Goal: Information Seeking & Learning: Learn about a topic

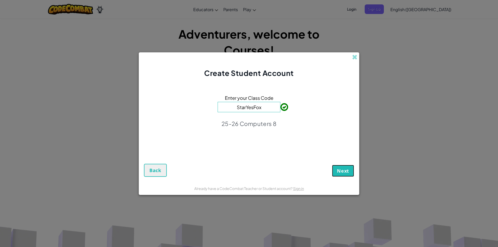
click at [346, 173] on span "Next" at bounding box center [343, 171] width 12 height 6
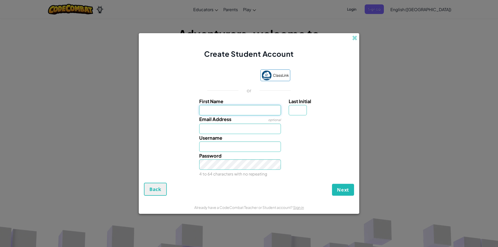
click at [267, 110] on input "First Name" at bounding box center [240, 110] width 82 height 10
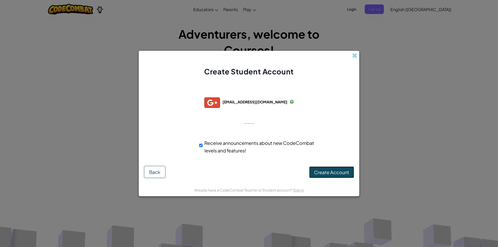
click at [318, 173] on span "Create Account" at bounding box center [331, 172] width 35 height 6
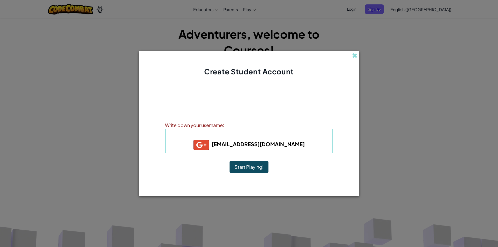
click at [252, 164] on button "Start Playing!" at bounding box center [249, 167] width 39 height 12
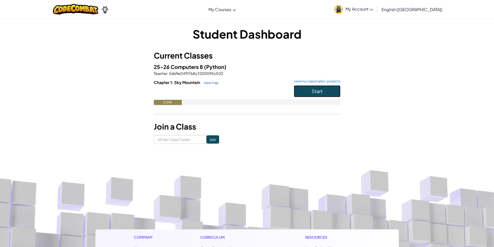
click at [324, 89] on button "Start" at bounding box center [317, 91] width 47 height 12
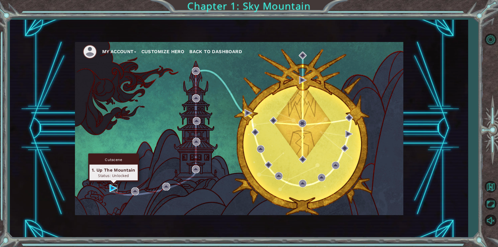
click at [114, 187] on img at bounding box center [114, 189] width 8 height 8
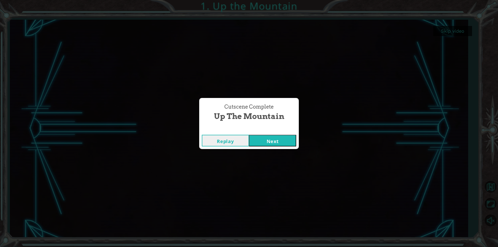
click at [270, 135] on button "Next" at bounding box center [272, 141] width 47 height 12
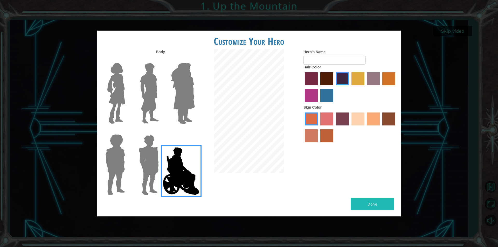
click at [135, 146] on label at bounding box center [148, 164] width 26 height 65
click at [161, 131] on input "Hero Garnet" at bounding box center [161, 131] width 0 height 0
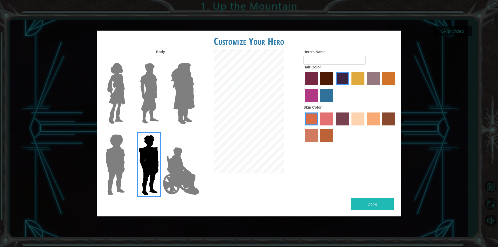
click at [124, 144] on img at bounding box center [115, 164] width 24 height 65
click at [127, 131] on input "Hero Steven" at bounding box center [127, 131] width 0 height 0
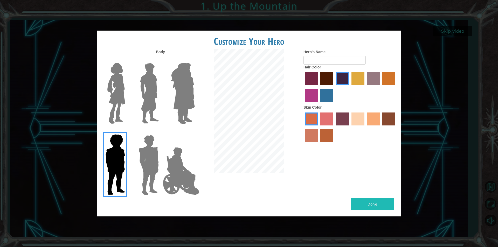
click at [123, 87] on img at bounding box center [116, 93] width 22 height 65
click at [127, 60] on input "Hero Connie" at bounding box center [127, 60] width 0 height 0
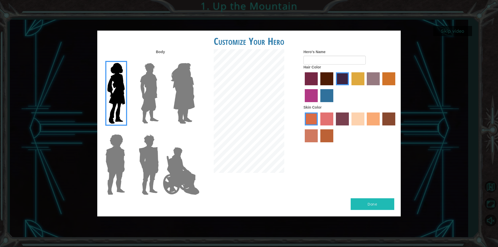
click at [146, 73] on img at bounding box center [149, 93] width 23 height 65
click at [161, 60] on input "Hero Lars" at bounding box center [161, 60] width 0 height 0
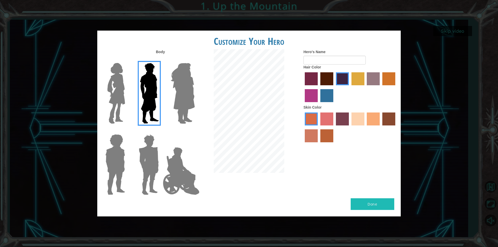
click at [176, 74] on img at bounding box center [183, 93] width 28 height 65
click at [195, 60] on input "Hero Amethyst" at bounding box center [195, 60] width 0 height 0
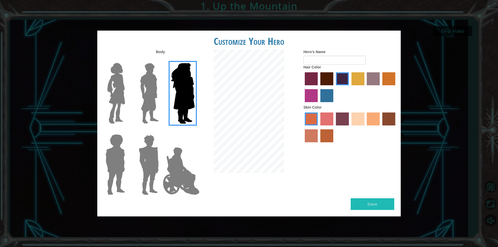
click at [168, 78] on div at bounding box center [182, 91] width 34 height 71
click at [151, 152] on img at bounding box center [149, 164] width 24 height 65
click at [161, 131] on input "Hero Garnet" at bounding box center [161, 131] width 0 height 0
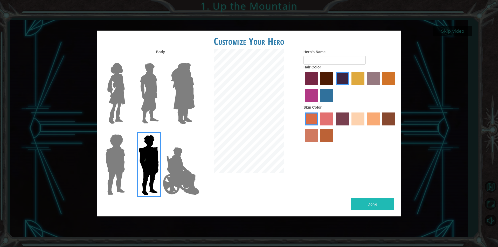
click at [165, 160] on img at bounding box center [181, 171] width 41 height 52
click at [195, 131] on input "Hero Jamie" at bounding box center [195, 131] width 0 height 0
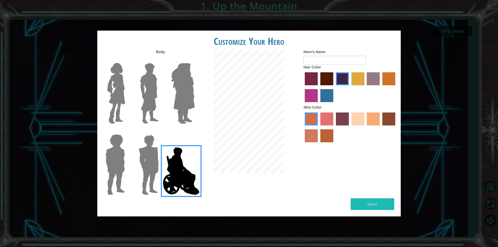
click at [150, 164] on img at bounding box center [149, 164] width 24 height 65
click at [161, 131] on input "Hero Garnet" at bounding box center [161, 131] width 0 height 0
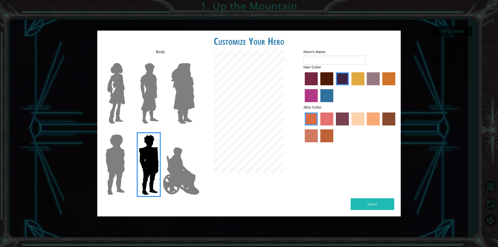
click at [121, 168] on img at bounding box center [115, 164] width 24 height 65
click at [127, 131] on input "Hero Steven" at bounding box center [127, 131] width 0 height 0
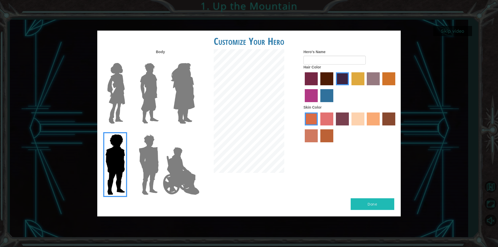
click at [141, 84] on img at bounding box center [149, 93] width 23 height 65
click at [161, 60] on input "Hero Lars" at bounding box center [161, 60] width 0 height 0
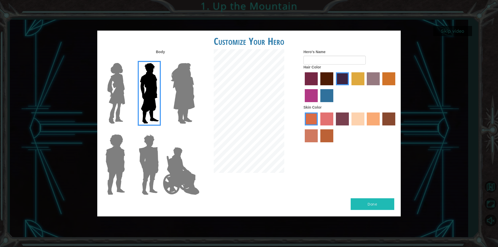
click at [149, 171] on img at bounding box center [149, 164] width 24 height 65
click at [161, 131] on input "Hero Garnet" at bounding box center [161, 131] width 0 height 0
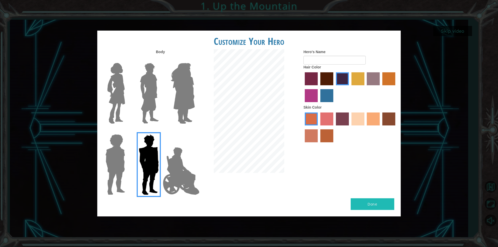
click at [145, 93] on img at bounding box center [149, 93] width 23 height 65
click at [161, 60] on input "Hero Lars" at bounding box center [161, 60] width 0 height 0
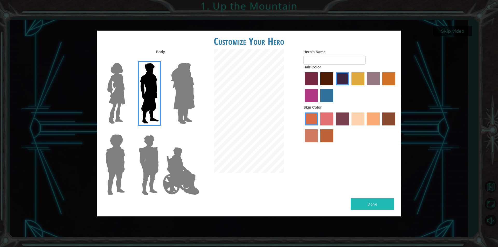
click at [391, 123] on label "karma skin color" at bounding box center [389, 119] width 13 height 13
click at [381, 127] on input "karma skin color" at bounding box center [381, 127] width 0 height 0
click at [355, 115] on label "sandy beach skin color" at bounding box center [358, 119] width 13 height 13
click at [350, 127] on input "sandy beach skin color" at bounding box center [350, 127] width 0 height 0
click at [379, 125] on div at bounding box center [350, 128] width 93 height 34
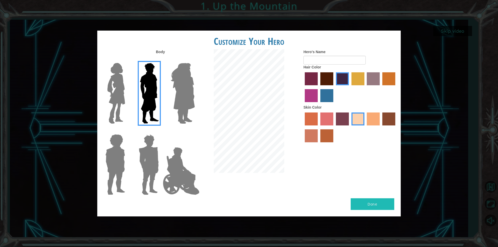
click at [378, 122] on label "tacao skin color" at bounding box center [373, 119] width 13 height 13
click at [365, 127] on input "tacao skin color" at bounding box center [365, 127] width 0 height 0
click at [324, 80] on label "maroon hair color" at bounding box center [326, 78] width 13 height 13
click at [319, 87] on input "maroon hair color" at bounding box center [319, 87] width 0 height 0
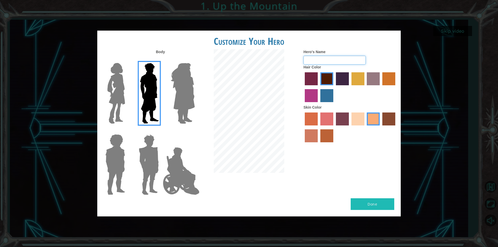
click at [312, 62] on input "Hero's Name" at bounding box center [335, 60] width 62 height 9
click at [180, 91] on img at bounding box center [183, 93] width 28 height 65
click at [195, 60] on input "Hero Amethyst" at bounding box center [195, 60] width 0 height 0
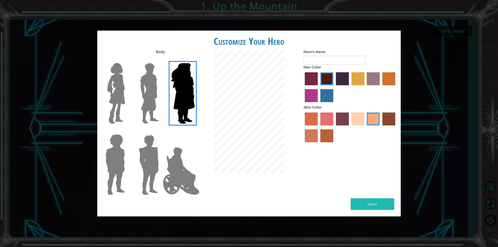
click at [141, 92] on img at bounding box center [149, 93] width 23 height 65
click at [161, 60] on input "Hero Lars" at bounding box center [161, 60] width 0 height 0
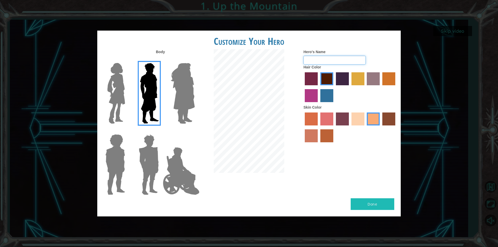
click at [309, 62] on input "Hero's Name" at bounding box center [335, 60] width 62 height 9
type input "j"
type input "d"
type input "twizzy"
click at [384, 204] on button "Done" at bounding box center [373, 205] width 44 height 12
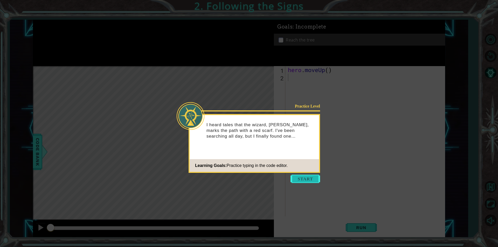
click at [313, 176] on button "Start" at bounding box center [306, 179] width 30 height 8
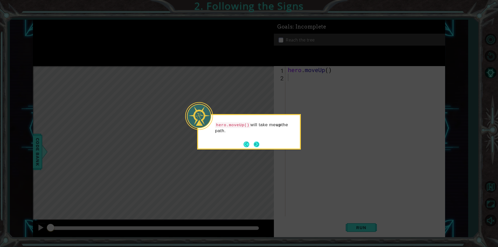
click at [254, 144] on button "Next" at bounding box center [257, 145] width 6 height 6
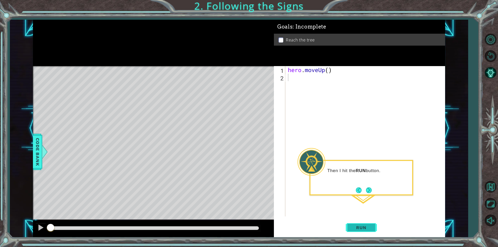
click at [366, 227] on span "Run" at bounding box center [361, 227] width 21 height 5
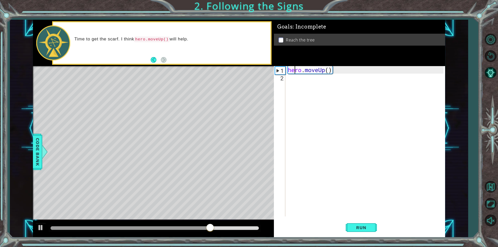
click at [294, 70] on div "hero . moveUp ( )" at bounding box center [366, 149] width 159 height 166
type textarea "hero.moveUp()"
click at [300, 84] on div "hero . moveUp ( )" at bounding box center [366, 149] width 159 height 166
click at [363, 225] on button "Run" at bounding box center [361, 227] width 31 height 17
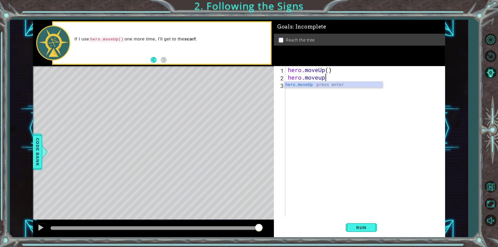
scroll to position [0, 2]
click at [371, 230] on span "Run" at bounding box center [361, 227] width 21 height 5
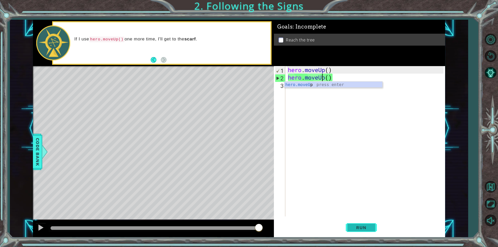
type textarea "hero.moveUp()"
click at [372, 230] on button "Run" at bounding box center [361, 227] width 31 height 17
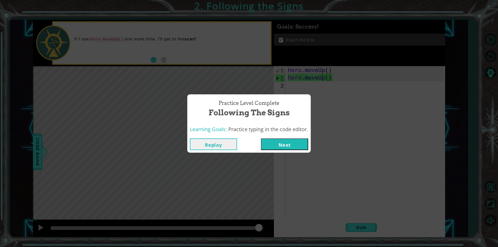
click at [277, 145] on button "Next" at bounding box center [284, 145] width 47 height 12
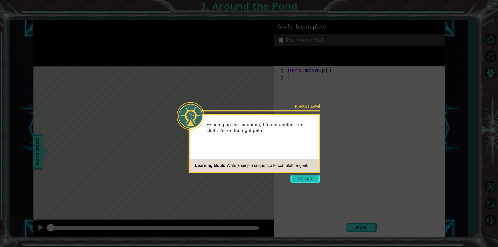
click at [312, 177] on button "Start" at bounding box center [306, 179] width 30 height 8
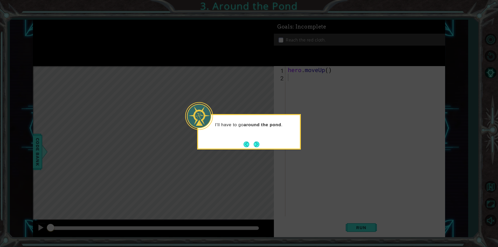
click at [257, 141] on footer at bounding box center [252, 145] width 16 height 8
drag, startPoint x: 258, startPoint y: 142, endPoint x: 256, endPoint y: 144, distance: 3.4
click at [256, 144] on button "Next" at bounding box center [257, 145] width 6 height 6
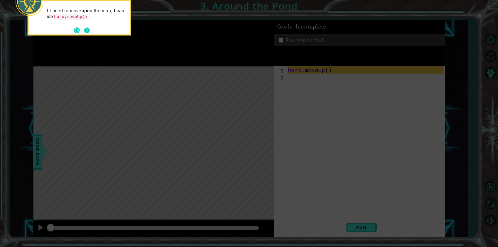
click at [86, 30] on button "Next" at bounding box center [87, 31] width 6 height 6
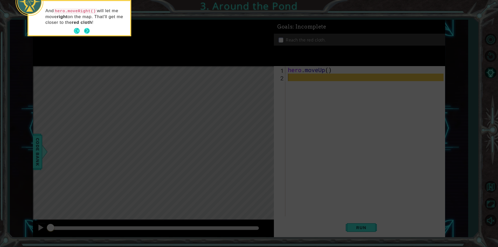
click at [87, 30] on button "Next" at bounding box center [86, 30] width 9 height 9
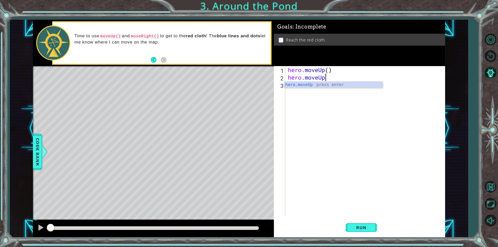
scroll to position [0, 2]
type textarea "hero.moveUp()"
click at [299, 85] on div "hero . moveUp ( ) hero . moveUp ( )" at bounding box center [366, 149] width 159 height 166
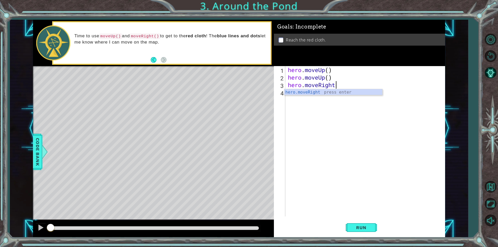
scroll to position [0, 2]
type textarea "hero.moveRight()"
click at [317, 97] on div "hero . moveUp ( ) hero . moveUp ( ) hero . moveRight ( )" at bounding box center [366, 149] width 159 height 166
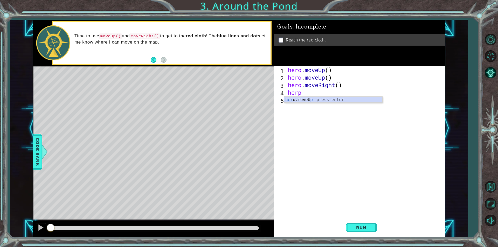
scroll to position [0, 0]
type textarea "hero"
click at [319, 97] on div "hero .moveUp press enter hero .moveRight press enter hero .moveDown press enter…" at bounding box center [333, 115] width 98 height 37
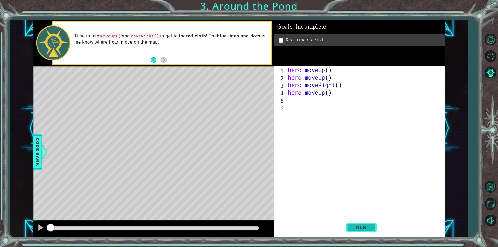
click at [368, 231] on button "Run" at bounding box center [361, 227] width 31 height 17
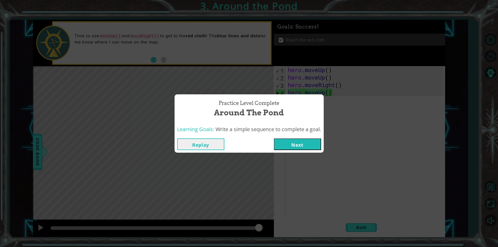
click at [302, 144] on button "Next" at bounding box center [297, 145] width 47 height 12
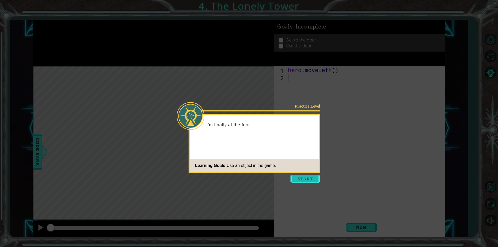
click at [296, 180] on button "Start" at bounding box center [306, 179] width 30 height 8
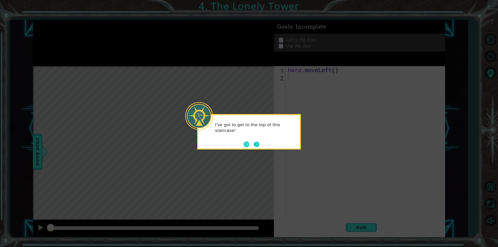
click at [255, 145] on button "Next" at bounding box center [256, 144] width 9 height 9
click at [255, 144] on button "Next" at bounding box center [257, 145] width 6 height 6
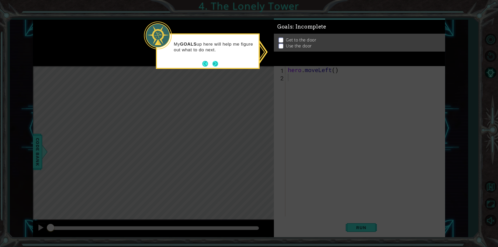
click at [217, 60] on footer at bounding box center [210, 64] width 16 height 8
click at [206, 62] on footer at bounding box center [210, 64] width 16 height 8
click at [206, 61] on button "Back" at bounding box center [207, 64] width 10 height 6
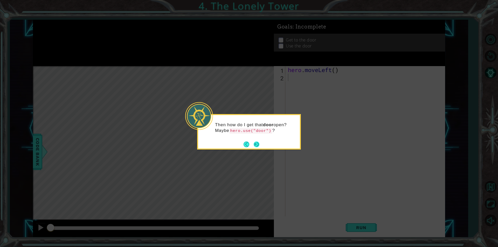
click at [257, 144] on button "Next" at bounding box center [257, 145] width 6 height 6
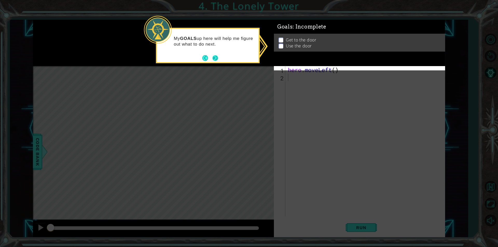
click at [218, 59] on button "Next" at bounding box center [216, 58] width 6 height 6
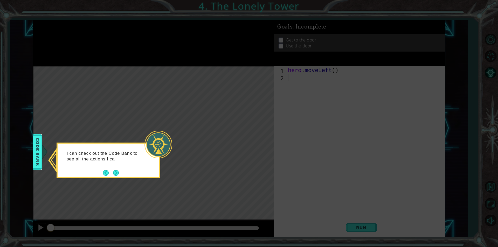
click at [115, 172] on button "Next" at bounding box center [116, 173] width 6 height 6
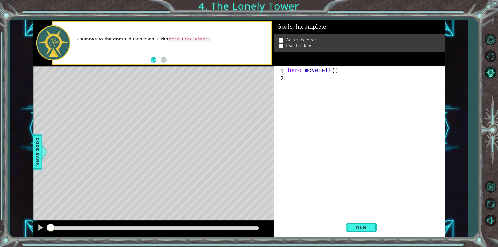
click at [285, 78] on div "1 2 hero . moveLeft ( ) ההההההההההההההההההההההההההההההההההההההההההההההההההההההה…" at bounding box center [359, 141] width 170 height 151
click at [281, 77] on div "2" at bounding box center [280, 78] width 10 height 8
click at [289, 79] on div "hero . moveLeft ( )" at bounding box center [366, 149] width 159 height 166
click at [312, 81] on div "hero . moveLeft ( )" at bounding box center [366, 149] width 159 height 166
click at [311, 75] on div "hero . moveLeft ( )" at bounding box center [366, 149] width 159 height 166
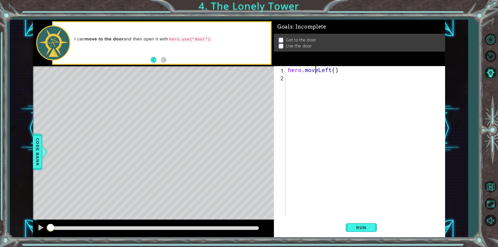
click at [314, 68] on div "hero . moveLeft ( )" at bounding box center [366, 149] width 159 height 166
type textarea "hero.moveLeft()"
click at [315, 73] on div "hero . moveLeft ( )" at bounding box center [366, 149] width 159 height 166
click at [316, 76] on div "hero . moveLeft ( )" at bounding box center [366, 149] width 159 height 166
click at [360, 228] on span "Run" at bounding box center [361, 227] width 21 height 5
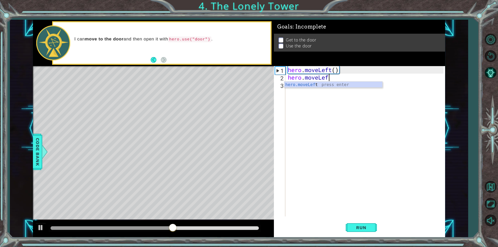
scroll to position [0, 2]
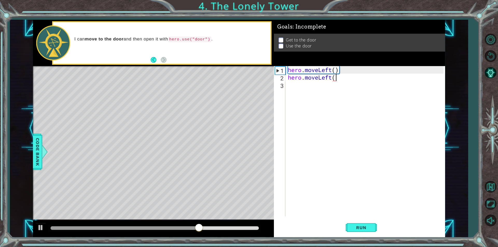
type textarea "hero.moveLeft()"
click at [327, 85] on div "hero . moveLeft ( ) hero . moveLeft ( )" at bounding box center [366, 149] width 159 height 166
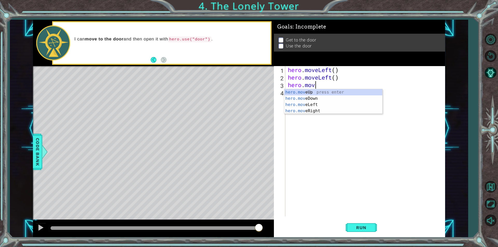
scroll to position [0, 1]
type textarea "hero.move"
click at [315, 93] on div "hero.move Up press enter hero.move Down press enter hero.move Left press enter …" at bounding box center [333, 107] width 98 height 37
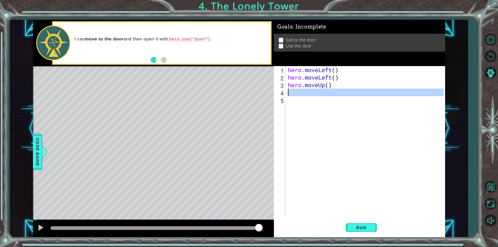
click at [285, 93] on div "4" at bounding box center [280, 94] width 10 height 8
click at [283, 92] on div "4" at bounding box center [280, 94] width 10 height 8
click at [291, 92] on div "hero . moveLeft ( ) hero . moveLeft ( ) hero . moveUp ( )" at bounding box center [366, 149] width 159 height 166
click at [292, 93] on div "hero . moveLeft ( ) hero . moveLeft ( ) hero . moveUp ( )" at bounding box center [366, 149] width 159 height 166
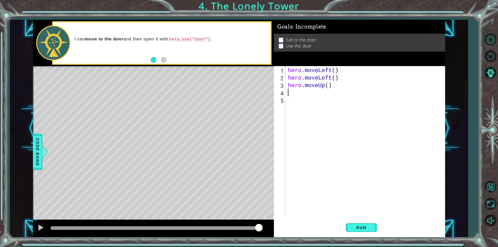
click at [292, 93] on div "hero . moveLeft ( ) hero . moveLeft ( ) hero . moveUp ( )" at bounding box center [366, 149] width 159 height 166
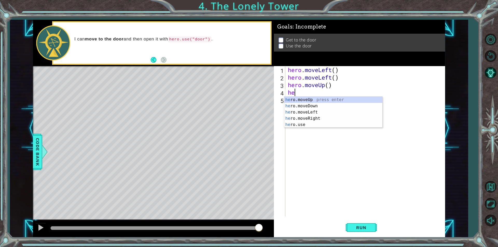
type textarea "her"
click at [302, 99] on div "her o.moveUp press enter her o.moveDown press enter her o.moveLeft press enter …" at bounding box center [333, 119] width 98 height 44
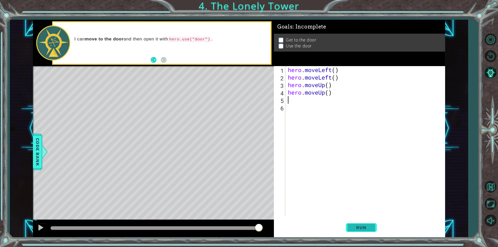
click at [371, 227] on span "Run" at bounding box center [361, 227] width 21 height 5
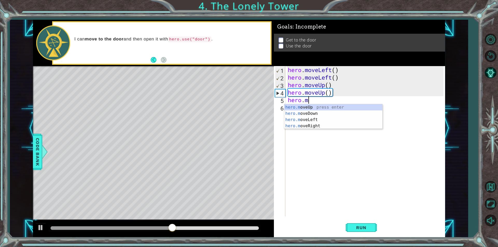
scroll to position [0, 1]
type textarea "hero.move"
click at [316, 128] on div "hero.move Up press enter hero.move Down press enter hero.move Left press enter …" at bounding box center [333, 122] width 98 height 37
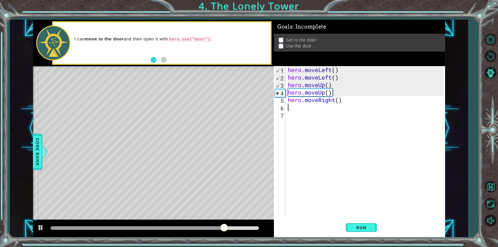
scroll to position [0, 0]
type textarea "h"
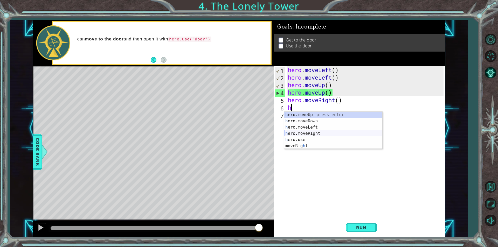
click at [310, 132] on div "h ero.moveUp press enter h ero.moveDown press enter h ero.moveLeft press enter …" at bounding box center [333, 137] width 98 height 50
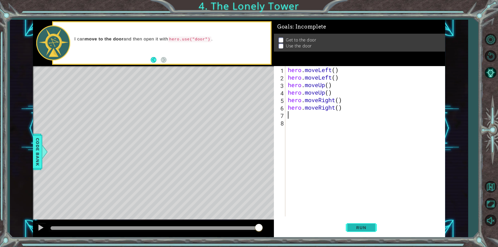
click at [370, 229] on span "Run" at bounding box center [361, 227] width 21 height 5
click at [361, 229] on span "Run" at bounding box center [361, 227] width 21 height 5
type textarea "hero.use("Door")"
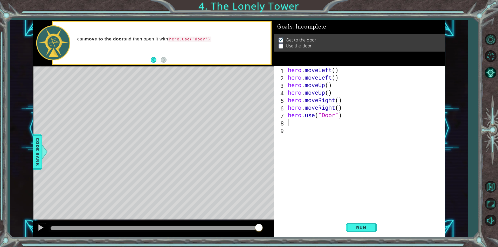
scroll to position [0, 0]
click at [366, 228] on span "Run" at bounding box center [361, 227] width 21 height 5
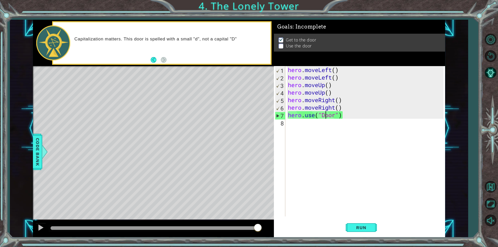
click at [325, 116] on div "hero . moveLeft ( ) hero . moveLeft ( ) hero . moveUp ( ) hero . moveUp ( ) her…" at bounding box center [366, 149] width 159 height 166
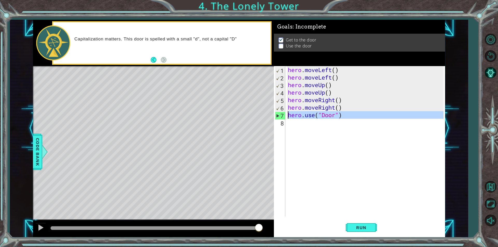
click at [277, 115] on div "7" at bounding box center [280, 116] width 10 height 8
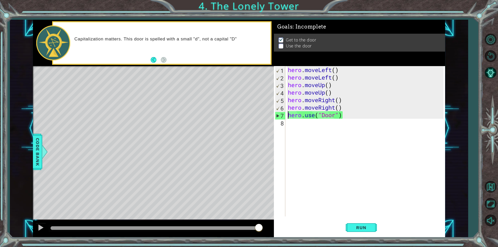
click at [277, 115] on div "7" at bounding box center [280, 116] width 10 height 8
click at [278, 115] on div "7" at bounding box center [280, 116] width 10 height 8
click at [364, 226] on span "Run" at bounding box center [361, 227] width 21 height 5
click at [325, 115] on div "hero . moveLeft ( ) hero . moveLeft ( ) hero . moveUp ( ) hero . moveUp ( ) her…" at bounding box center [366, 149] width 159 height 166
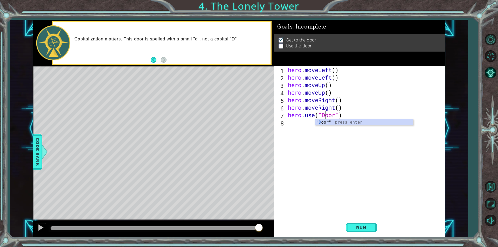
scroll to position [0, 2]
click at [355, 228] on span "Run" at bounding box center [361, 227] width 21 height 5
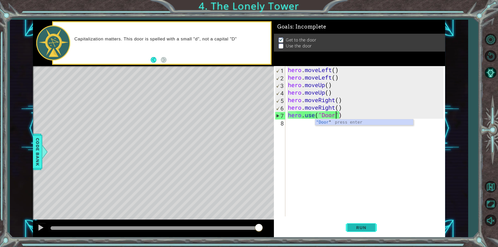
scroll to position [0, 2]
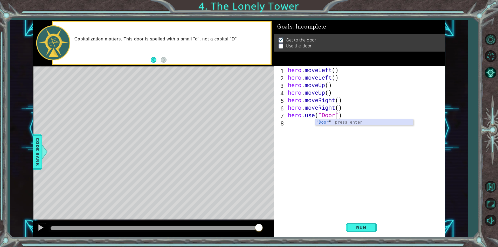
click at [340, 120] on div ""Door " press enter" at bounding box center [364, 128] width 98 height 19
type textarea "hero.use("Door")"
click at [372, 226] on span "Run" at bounding box center [361, 227] width 21 height 5
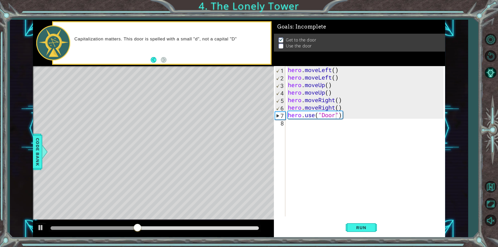
click at [278, 45] on ul "Get to the door Use the door" at bounding box center [359, 43] width 165 height 12
click at [282, 44] on p at bounding box center [281, 46] width 5 height 5
click at [347, 119] on div "hero . moveLeft ( ) hero . moveLeft ( ) hero . moveUp ( ) hero . moveUp ( ) her…" at bounding box center [366, 149] width 159 height 166
click at [342, 116] on div "hero . moveLeft ( ) hero . moveLeft ( ) hero . moveUp ( ) hero . moveUp ( ) her…" at bounding box center [366, 149] width 159 height 166
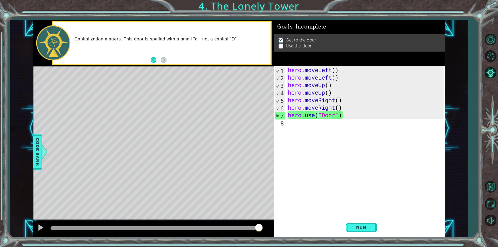
click at [309, 115] on div "hero . moveLeft ( ) hero . moveLeft ( ) hero . moveUp ( ) hero . moveUp ( ) her…" at bounding box center [366, 149] width 159 height 166
click at [367, 226] on span "Run" at bounding box center [361, 227] width 21 height 5
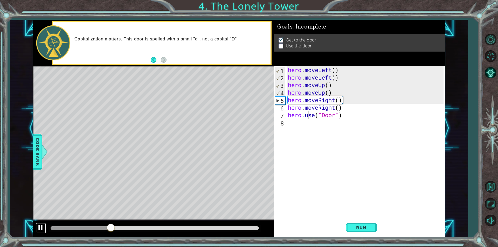
click at [41, 227] on div at bounding box center [40, 227] width 7 height 7
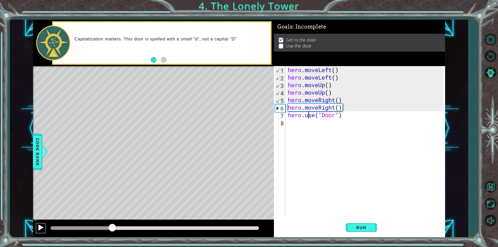
click at [41, 226] on div at bounding box center [40, 227] width 7 height 7
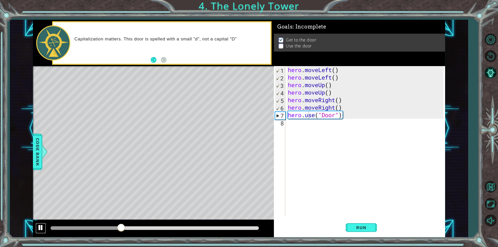
click at [41, 226] on div at bounding box center [40, 227] width 7 height 7
click at [326, 117] on div "hero . moveLeft ( ) hero . moveLeft ( ) hero . moveUp ( ) hero . moveUp ( ) her…" at bounding box center [366, 149] width 159 height 166
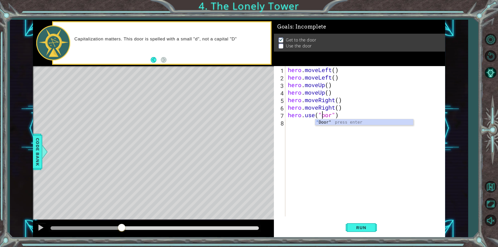
scroll to position [0, 2]
type textarea "hero.use("door")"
click at [351, 226] on span "Run" at bounding box center [361, 227] width 21 height 5
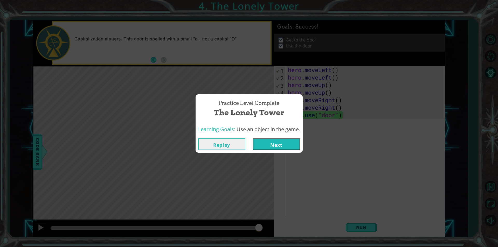
click at [278, 140] on button "Next" at bounding box center [276, 145] width 47 height 12
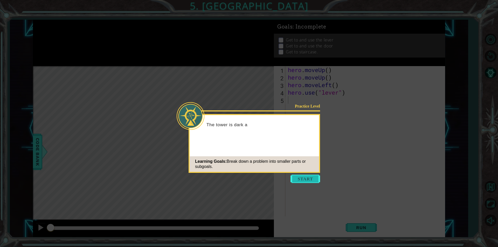
click at [302, 180] on button "Start" at bounding box center [306, 179] width 30 height 8
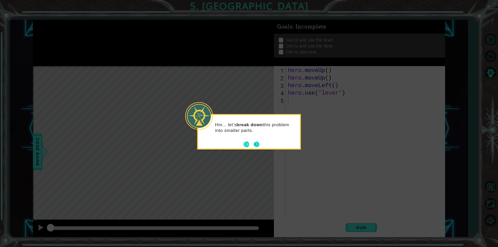
click at [256, 144] on button "Next" at bounding box center [257, 145] width 6 height 6
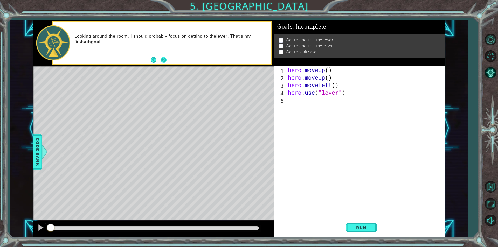
click at [167, 58] on button "Next" at bounding box center [164, 60] width 6 height 6
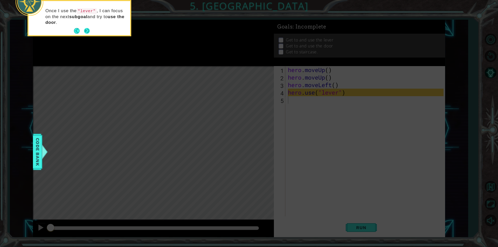
click at [87, 30] on button "Next" at bounding box center [87, 31] width 6 height 6
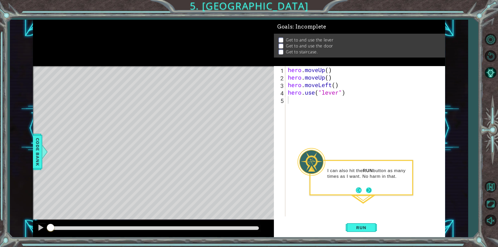
click at [368, 189] on button "Next" at bounding box center [369, 191] width 6 height 6
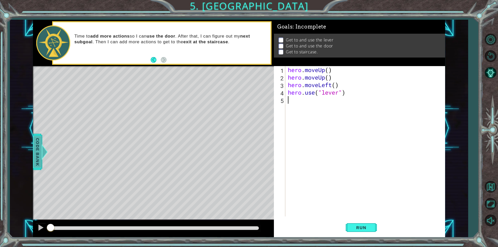
click at [34, 148] on span "Code Bank" at bounding box center [37, 152] width 8 height 32
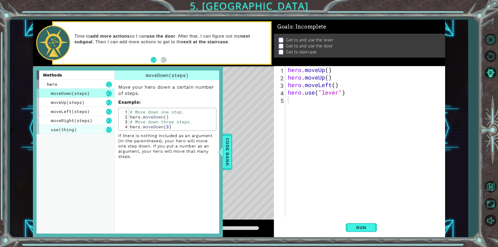
click at [80, 129] on div "use(thing)" at bounding box center [76, 129] width 78 height 9
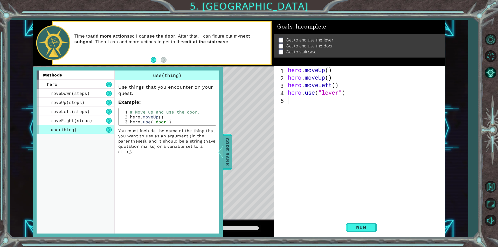
click at [226, 147] on span "Code Bank" at bounding box center [227, 152] width 8 height 32
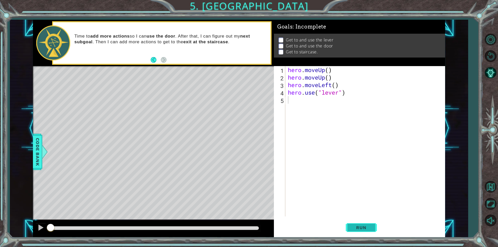
click at [354, 230] on span "Run" at bounding box center [361, 227] width 21 height 5
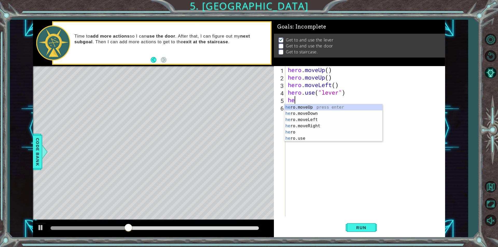
type textarea "her"
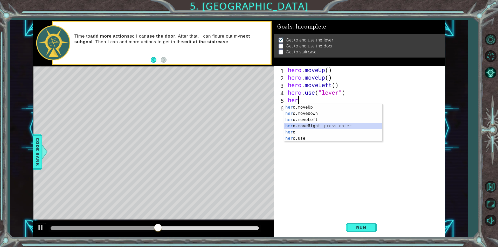
click at [295, 126] on div "her o.moveUp press enter her o.moveDown press enter her o.moveLeft press enter …" at bounding box center [333, 129] width 98 height 50
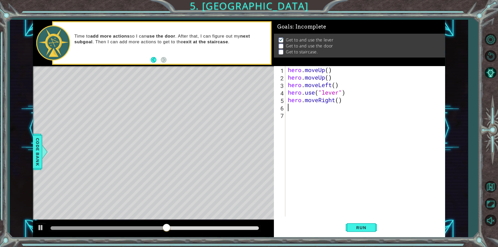
type textarea "h"
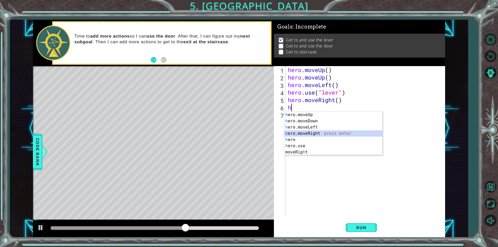
click at [298, 135] on div "h ero.moveUp press enter h ero.moveDown press enter h ero.moveLeft press enter …" at bounding box center [333, 140] width 98 height 56
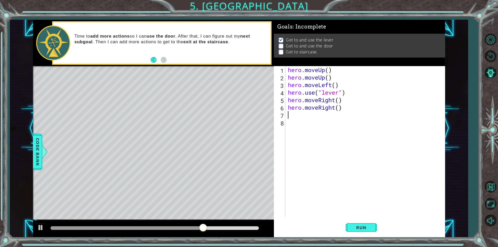
type textarea "h"
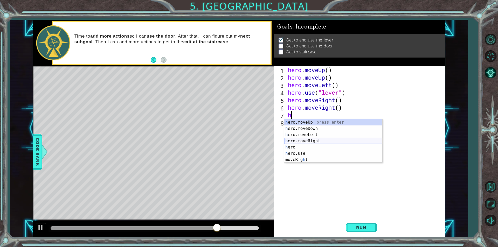
click at [308, 139] on div "h ero.moveUp press enter h ero.moveDown press enter h ero.moveLeft press enter …" at bounding box center [333, 147] width 98 height 56
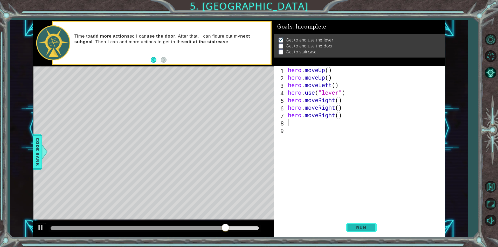
click at [371, 226] on span "Run" at bounding box center [361, 227] width 21 height 5
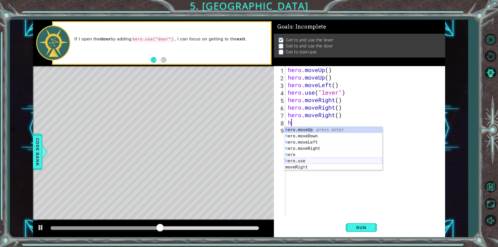
click at [304, 161] on div "h ero.moveUp press enter h ero.moveDown press enter h ero.moveLeft press enter …" at bounding box center [333, 155] width 98 height 56
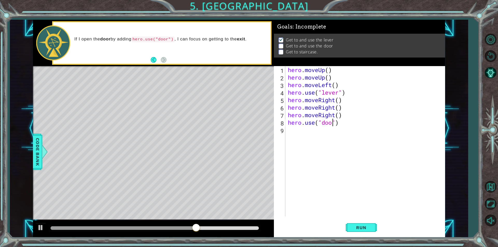
scroll to position [0, 2]
type textarea "hero.use("door")"
click at [362, 225] on button "Run" at bounding box center [361, 227] width 31 height 17
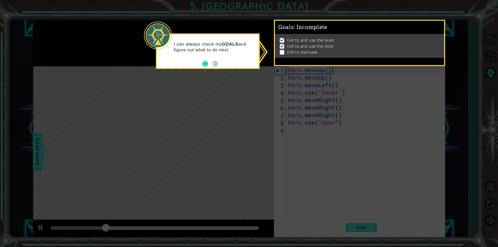
click at [205, 62] on button "Back" at bounding box center [207, 64] width 10 height 6
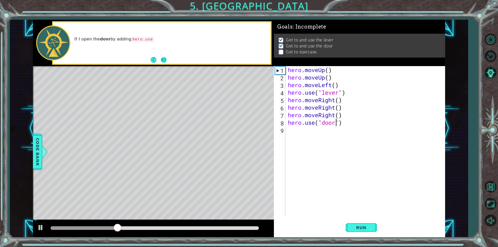
click at [161, 60] on button "Next" at bounding box center [164, 60] width 6 height 6
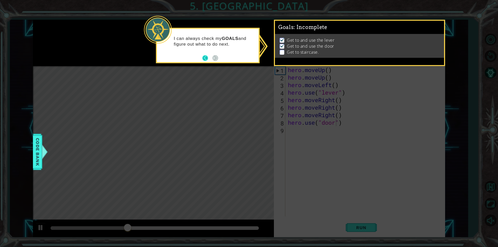
click at [207, 58] on button "Back" at bounding box center [207, 58] width 10 height 6
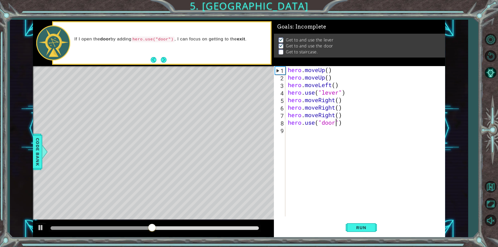
click at [294, 132] on div "hero . moveUp ( ) hero . moveUp ( ) hero . moveLeft ( ) hero . use ( "lever" ) …" at bounding box center [366, 149] width 159 height 166
type textarea "h"
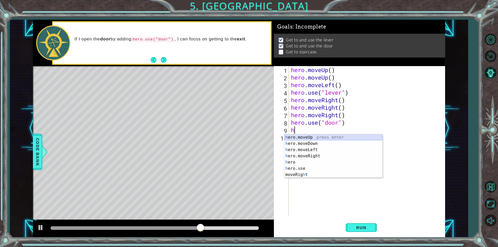
click at [307, 138] on div "h ero.moveUp press enter h ero.moveDown press enter h ero.moveLeft press enter …" at bounding box center [333, 162] width 98 height 56
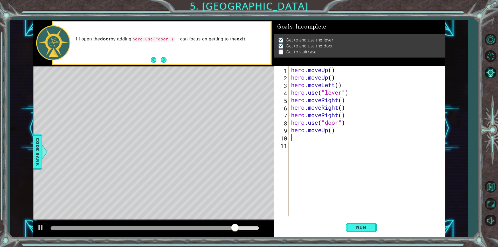
type textarea "h"
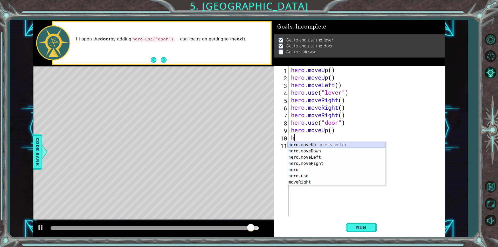
click at [292, 145] on div "h ero.moveUp press enter h ero.moveDown press enter h ero.moveLeft press enter …" at bounding box center [337, 170] width 98 height 56
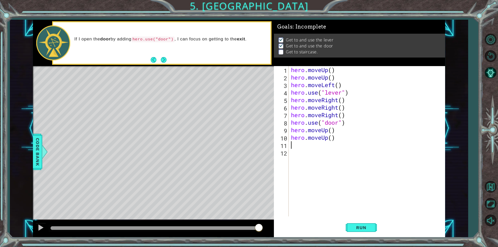
click at [296, 145] on div "hero . moveUp ( ) hero . moveUp ( ) hero . moveLeft ( ) hero . use ( "lever" ) …" at bounding box center [368, 149] width 156 height 166
type textarea "h"
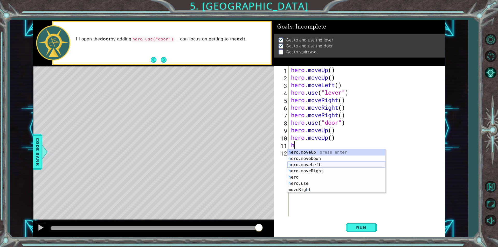
click at [324, 166] on div "h ero.moveUp press enter h ero.moveDown press enter h ero.moveLeft press enter …" at bounding box center [337, 177] width 98 height 56
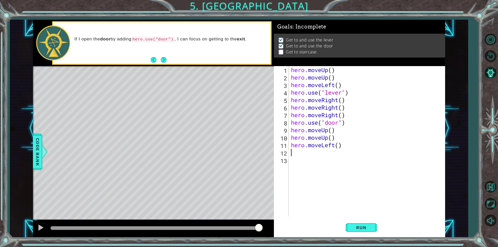
type textarea "h"
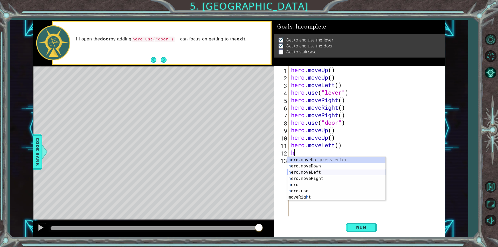
click at [308, 174] on div "h ero.moveUp press enter h ero.moveDown press enter h ero.moveLeft press enter …" at bounding box center [337, 185] width 98 height 56
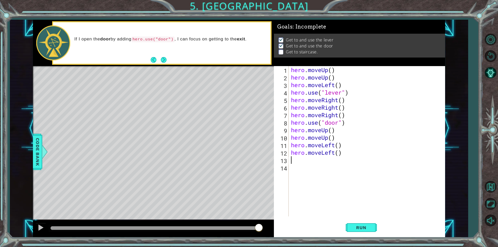
click at [303, 163] on div "hero . moveUp ( ) hero . moveUp ( ) hero . moveLeft ( ) hero . use ( "lever" ) …" at bounding box center [368, 149] width 156 height 166
type textarea "h"
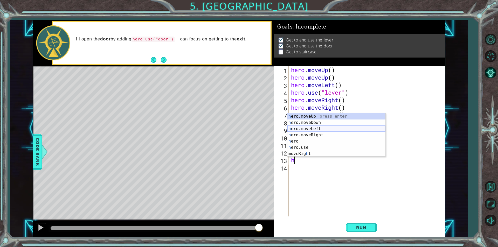
click at [305, 131] on div "h ero.moveUp press enter h ero.moveDown press enter h ero.moveLeft press enter …" at bounding box center [337, 141] width 98 height 56
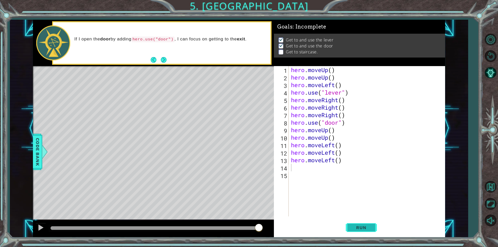
click at [368, 223] on button "Run" at bounding box center [361, 227] width 31 height 17
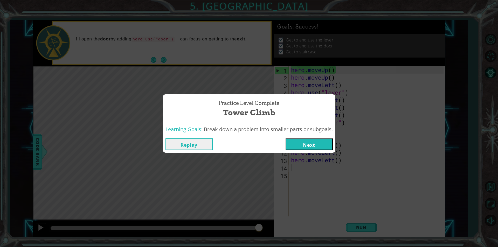
click at [311, 146] on button "Next" at bounding box center [309, 145] width 47 height 12
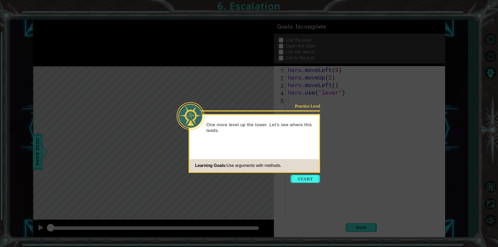
click at [298, 178] on button "Start" at bounding box center [306, 179] width 30 height 8
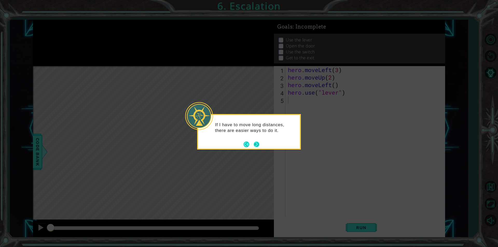
click at [257, 143] on button "Next" at bounding box center [257, 145] width 6 height 6
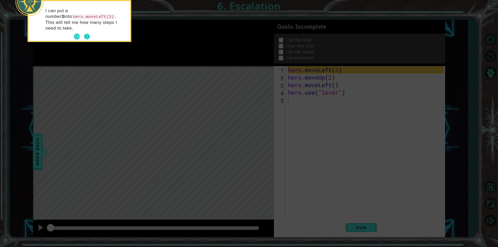
click at [86, 34] on button "Next" at bounding box center [87, 37] width 6 height 6
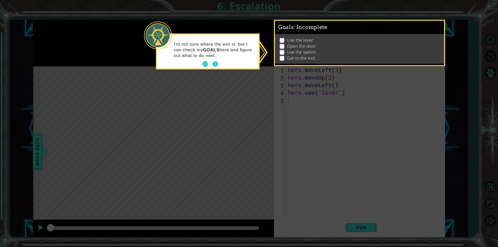
click at [215, 62] on button "Next" at bounding box center [216, 64] width 6 height 6
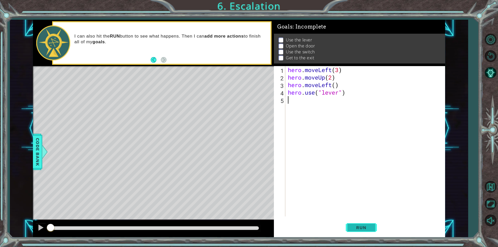
click at [363, 231] on button "Run" at bounding box center [361, 227] width 31 height 17
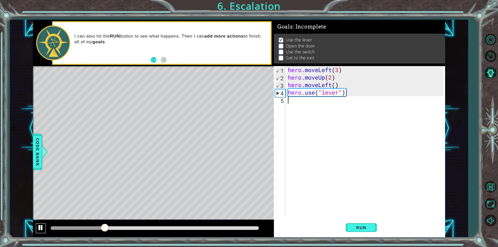
click at [41, 230] on div at bounding box center [40, 227] width 7 height 7
drag, startPoint x: 37, startPoint y: 230, endPoint x: 131, endPoint y: 188, distance: 102.7
click at [131, 188] on div "Level Map" at bounding box center [153, 142] width 240 height 153
click at [319, 103] on div "hero . moveLeft ( 3 ) hero . moveUp ( 2 ) hero . moveLeft ( ) hero . use ( "lev…" at bounding box center [366, 149] width 159 height 166
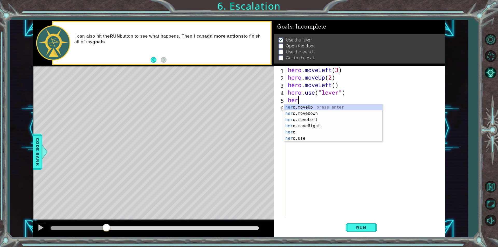
scroll to position [0, 0]
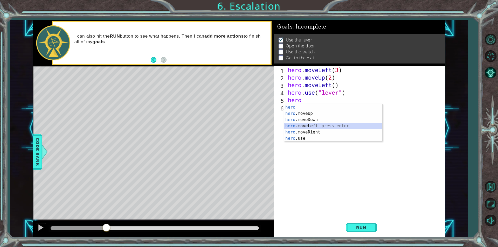
click at [318, 125] on div "hero press enter hero .moveUp press enter hero .moveDown press enter hero .move…" at bounding box center [333, 129] width 98 height 50
type textarea "hero.moveLeft(1)"
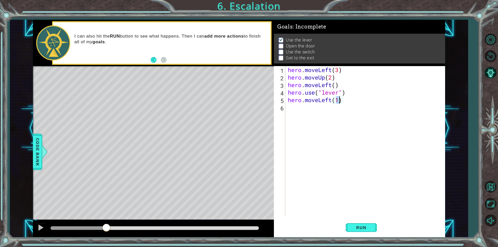
click at [299, 106] on div "hero . moveLeft ( 3 ) hero . moveUp ( 2 ) hero . moveLeft ( ) hero . use ( "lev…" at bounding box center [366, 149] width 159 height 166
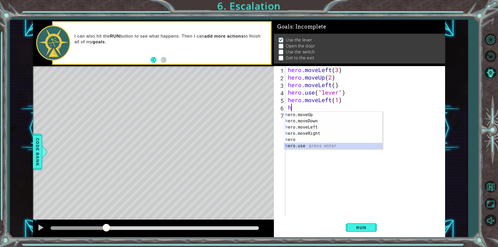
click at [309, 147] on div "h ero.moveUp press enter h ero.moveDown press enter h ero.moveLeft press enter …" at bounding box center [333, 137] width 98 height 50
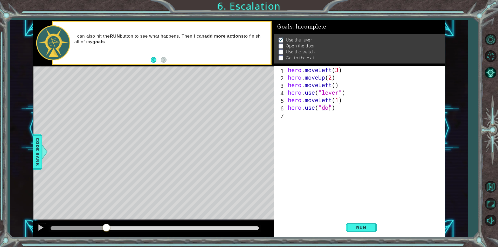
type textarea "hero.use("door")"
click at [302, 115] on div "hero . moveLeft ( 3 ) hero . moveUp ( 2 ) hero . moveLeft ( ) hero . use ( "lev…" at bounding box center [366, 149] width 159 height 166
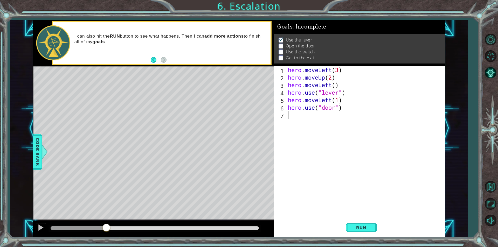
type textarea "h"
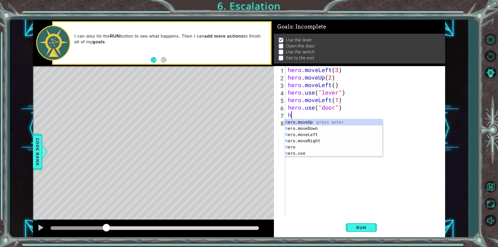
type textarea "g"
type textarea "f"
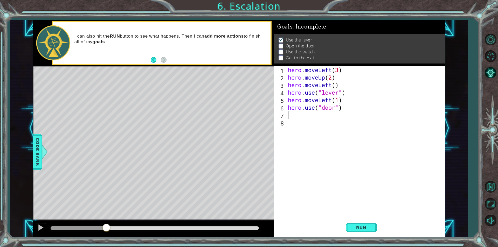
type textarea "g"
type textarea "h"
click at [370, 230] on button "Run" at bounding box center [361, 227] width 31 height 17
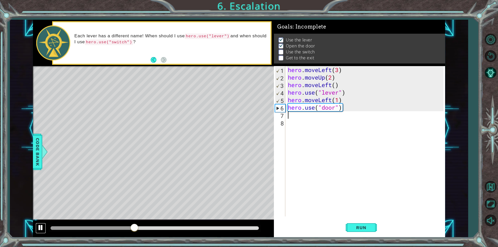
click at [40, 230] on div at bounding box center [40, 227] width 7 height 7
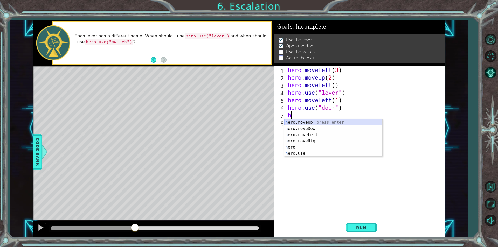
click at [299, 123] on div "h ero.moveUp press enter h ero.moveDown press enter h ero.moveLeft press enter …" at bounding box center [333, 144] width 98 height 50
type textarea "hero.moveUp(1)"
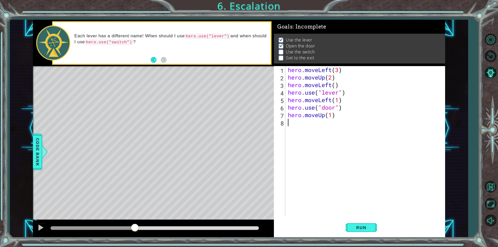
click at [298, 124] on div "hero . moveLeft ( 3 ) hero . moveUp ( 2 ) hero . moveLeft ( ) hero . use ( "lev…" at bounding box center [366, 149] width 159 height 166
type textarea "h"
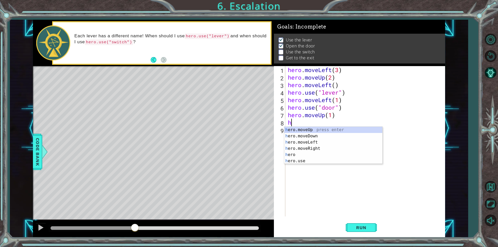
click at [301, 121] on div "hero . moveLeft ( 3 ) hero . moveUp ( 2 ) hero . moveLeft ( ) hero . use ( "lev…" at bounding box center [366, 149] width 159 height 166
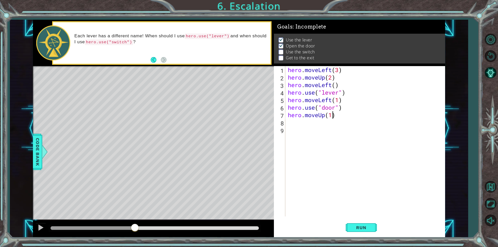
click at [331, 116] on div "hero . moveLeft ( 3 ) hero . moveUp ( 2 ) hero . moveLeft ( ) hero . use ( "lev…" at bounding box center [366, 149] width 159 height 166
type textarea "hero.moveUp(2)"
click at [368, 229] on span "Run" at bounding box center [361, 227] width 21 height 5
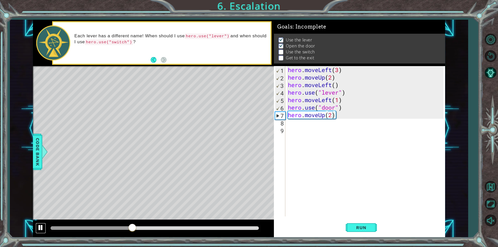
click at [38, 226] on div at bounding box center [40, 227] width 7 height 7
click at [304, 126] on div "hero . moveLeft ( 3 ) hero . moveUp ( 2 ) hero . moveLeft ( ) hero . use ( "lev…" at bounding box center [366, 149] width 159 height 166
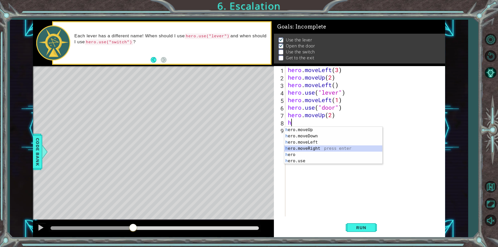
click at [310, 146] on div "h ero.moveUp press enter h ero.moveDown press enter h ero.moveLeft press enter …" at bounding box center [333, 152] width 98 height 50
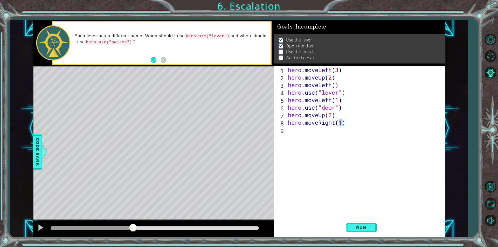
type textarea "hero.moveRight(2)"
click at [294, 134] on div "hero . moveLeft ( 3 ) hero . moveUp ( 2 ) hero . moveLeft ( ) hero . use ( "lev…" at bounding box center [366, 149] width 159 height 166
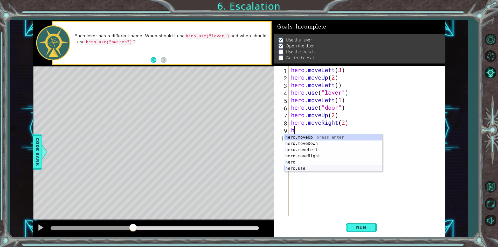
click at [301, 167] on div "h ero.moveUp press enter h ero.moveDown press enter h ero.moveLeft press enter …" at bounding box center [333, 159] width 98 height 50
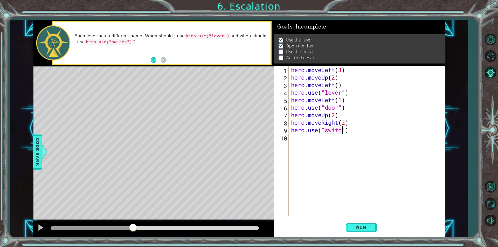
scroll to position [0, 2]
type textarea "hero.use("switch")"
click at [364, 227] on span "Run" at bounding box center [361, 227] width 21 height 5
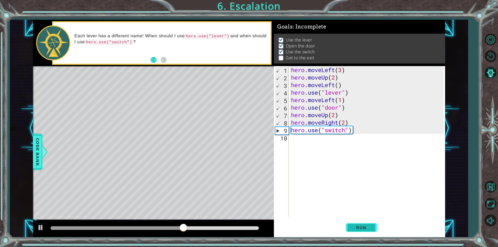
click at [360, 224] on button "Run" at bounding box center [361, 227] width 31 height 17
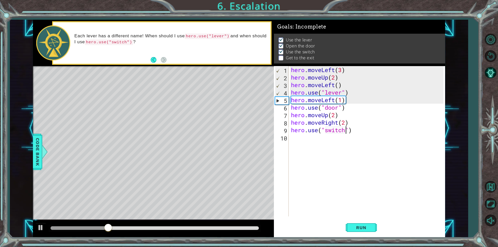
click at [300, 136] on div "hero . moveLeft ( 3 ) hero . moveUp ( 2 ) hero . moveLeft ( ) hero . use ( "lev…" at bounding box center [368, 149] width 156 height 166
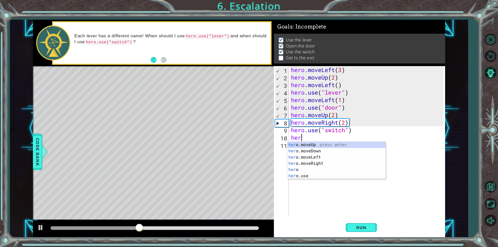
scroll to position [0, 0]
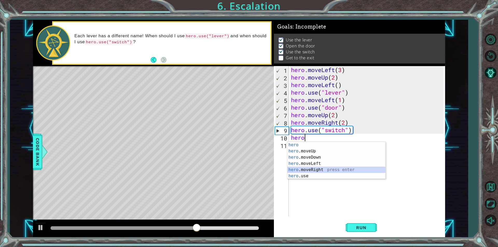
click at [318, 167] on div "hero press enter hero .moveUp press enter hero .moveDown press enter hero .move…" at bounding box center [337, 167] width 98 height 50
type textarea "hero.moveRight(1)"
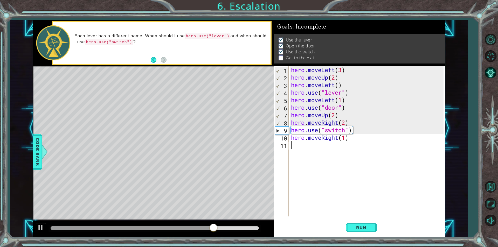
click at [306, 146] on div "hero . moveLeft ( 3 ) hero . moveUp ( 2 ) hero . moveLeft ( ) hero . use ( "lev…" at bounding box center [368, 149] width 156 height 166
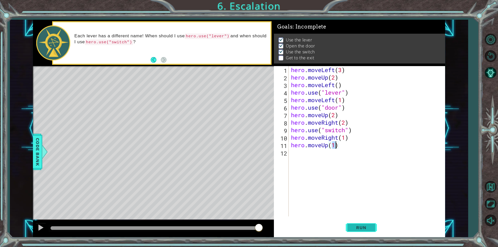
type textarea "hero.moveUp(1)"
click at [357, 228] on span "Run" at bounding box center [361, 227] width 21 height 5
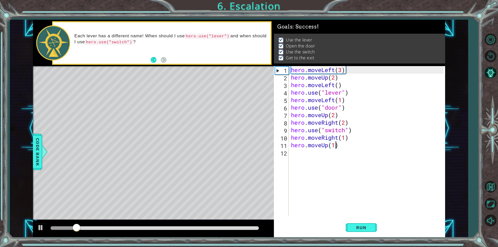
click at [315, 158] on div "hero . moveLeft ( 3 ) hero . moveUp ( 2 ) hero . moveLeft ( ) hero . use ( "lev…" at bounding box center [368, 149] width 156 height 166
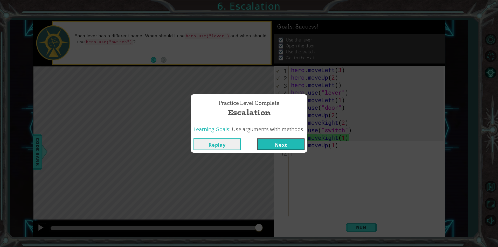
click at [284, 142] on button "Next" at bounding box center [280, 145] width 47 height 12
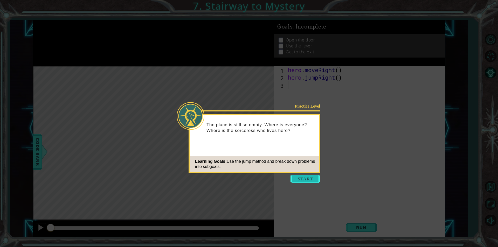
click at [307, 176] on button "Start" at bounding box center [306, 179] width 30 height 8
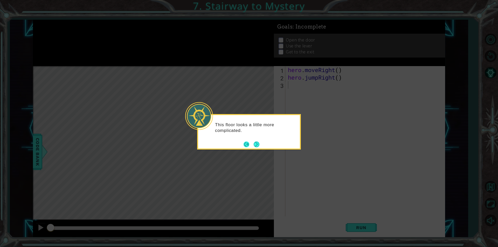
click at [252, 142] on button "Back" at bounding box center [249, 145] width 10 height 6
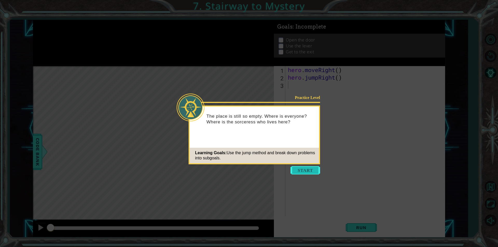
click at [301, 167] on button "Start" at bounding box center [306, 170] width 30 height 8
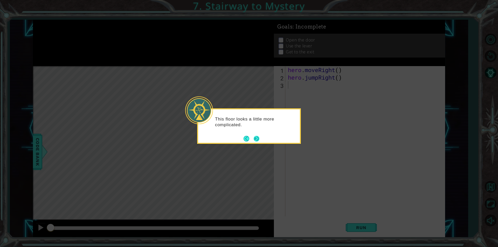
click at [254, 137] on button "Next" at bounding box center [257, 139] width 6 height 6
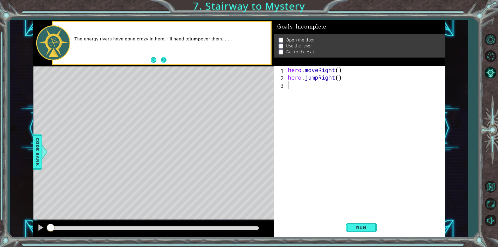
click at [164, 57] on button "Next" at bounding box center [164, 60] width 6 height 6
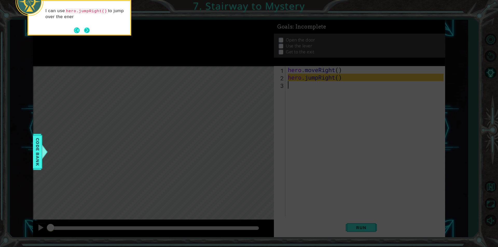
click at [88, 31] on button "Next" at bounding box center [87, 30] width 6 height 6
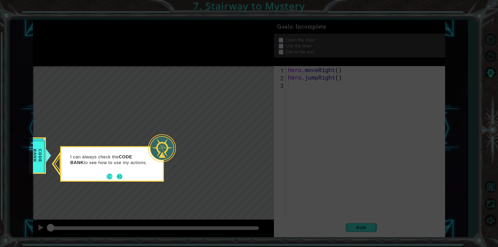
drag, startPoint x: 115, startPoint y: 174, endPoint x: 119, endPoint y: 175, distance: 4.2
click at [119, 175] on button "Next" at bounding box center [119, 176] width 7 height 7
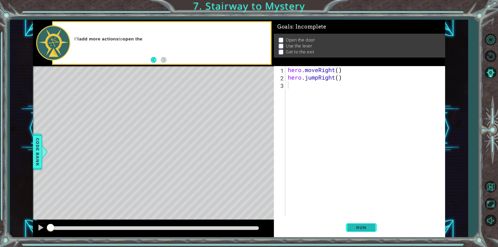
click at [355, 224] on button "Run" at bounding box center [361, 227] width 31 height 17
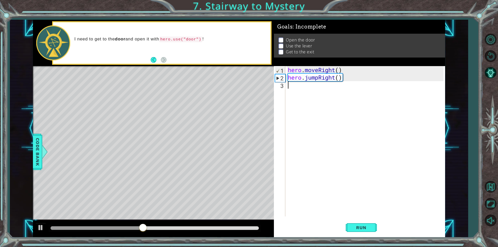
click at [304, 90] on div "hero . moveRight ( ) hero . jumpRight ( )" at bounding box center [366, 149] width 159 height 166
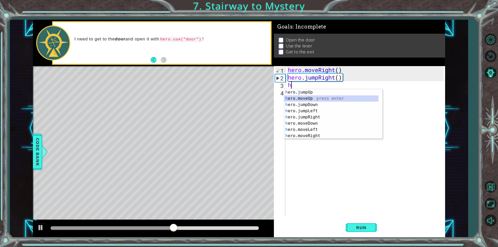
click at [315, 97] on div "h ero.jumpUp press enter h ero.moveUp press enter h ero.jumpDown press enter h …" at bounding box center [331, 120] width 94 height 62
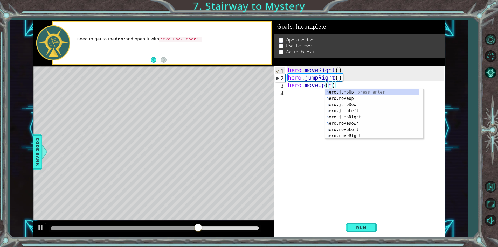
scroll to position [0, 2]
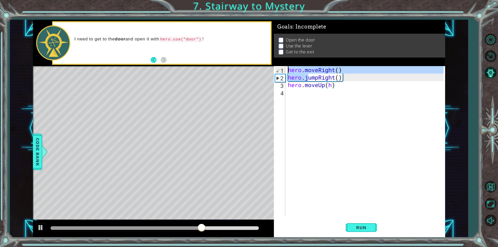
click at [308, 94] on div "hero . moveRight ( ) hero . jumpRight ( ) hero . moveUp ( h )" at bounding box center [366, 149] width 159 height 166
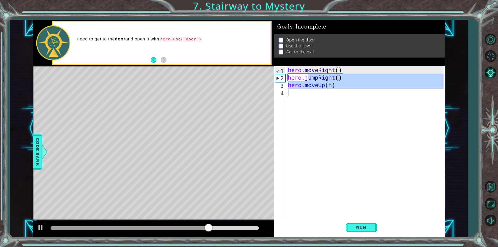
click at [334, 86] on div "hero . moveRight ( ) hero . jumpRight ( ) hero . moveUp ( h )" at bounding box center [365, 141] width 157 height 151
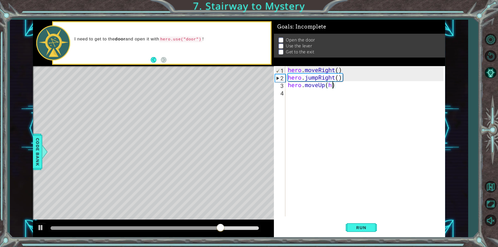
type textarea "hero.moveUp()"
click at [332, 90] on div "hero . moveRight ( ) hero . jumpRight ( ) hero . moveUp ( )" at bounding box center [366, 149] width 159 height 166
type textarea "h"
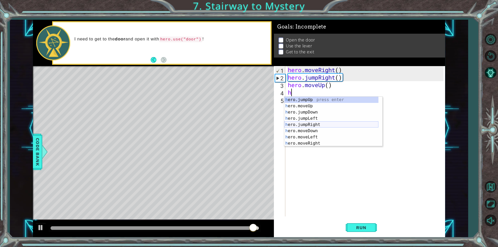
click at [313, 125] on div "h ero.jumpUp press enter h ero.moveUp press enter h ero.jumpDown press enter h …" at bounding box center [331, 128] width 94 height 62
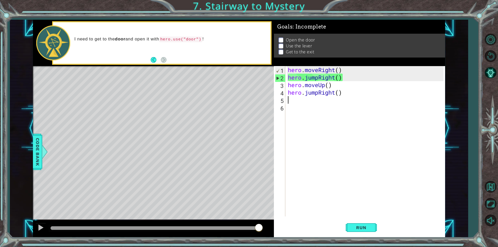
click at [300, 102] on div "hero . moveRight ( ) hero . jumpRight ( ) hero . moveUp ( ) hero . jumpRight ( )" at bounding box center [366, 149] width 159 height 166
click at [298, 101] on div "hero . moveRight ( ) hero . jumpRight ( ) hero . moveUp ( ) hero . jumpRight ( )" at bounding box center [366, 149] width 159 height 166
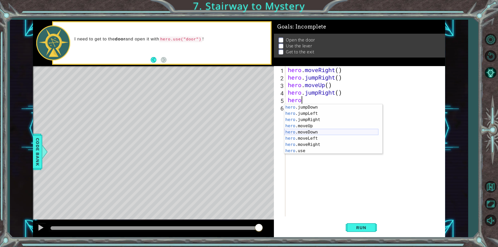
scroll to position [6, 0]
click at [311, 152] on div "hero .jumpDown press enter hero .jumpLeft press enter hero .jumpRight press ent…" at bounding box center [331, 135] width 94 height 62
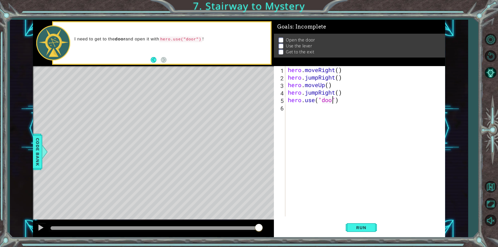
scroll to position [0, 2]
click at [371, 228] on span "Run" at bounding box center [361, 227] width 21 height 5
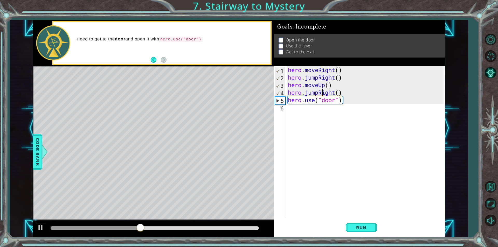
click at [323, 92] on div "hero . moveRight ( ) hero . jumpRight ( ) hero . moveUp ( ) hero . jumpRight ( …" at bounding box center [366, 149] width 159 height 166
click at [319, 95] on div "hero . moveRight ( ) hero . jumpRight ( ) hero . moveUp ( ) hero . jumpRight ( …" at bounding box center [366, 149] width 159 height 166
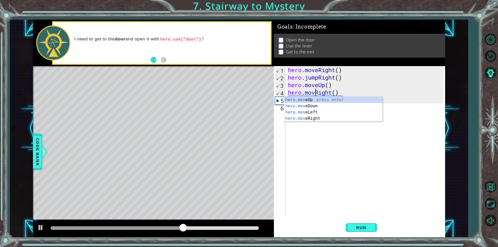
scroll to position [0, 1]
type textarea "hero.moveRight()"
click at [362, 225] on span "Run" at bounding box center [361, 227] width 21 height 5
